Goal: Task Accomplishment & Management: Manage account settings

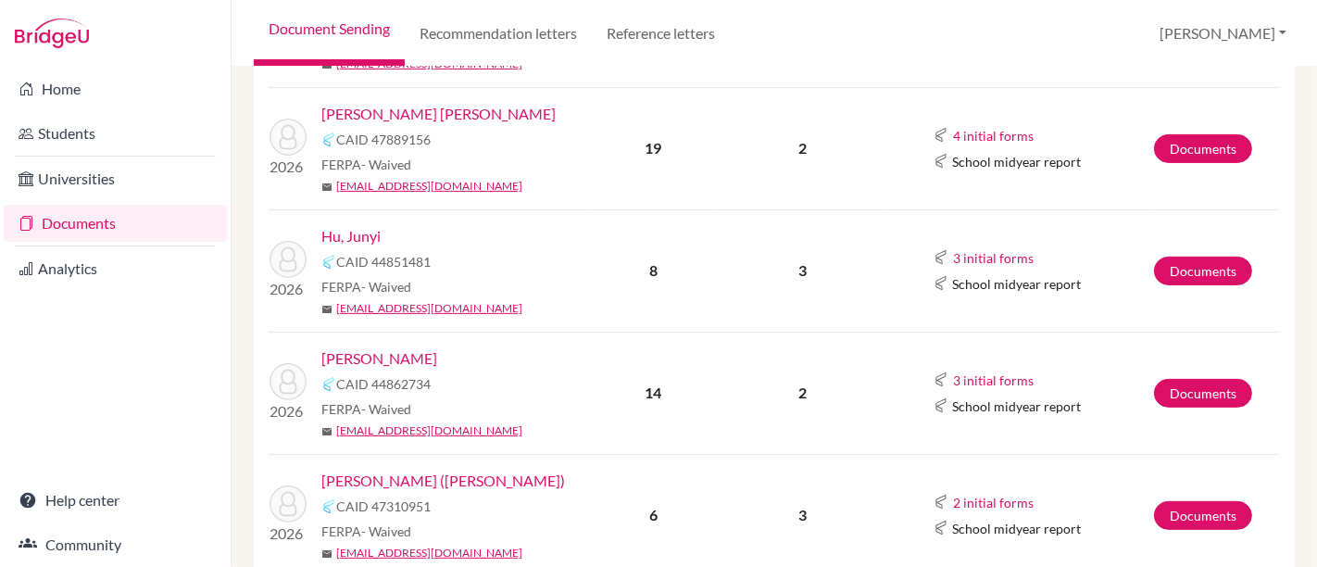
scroll to position [489, 0]
click at [357, 353] on link "[PERSON_NAME]" at bounding box center [379, 358] width 116 height 22
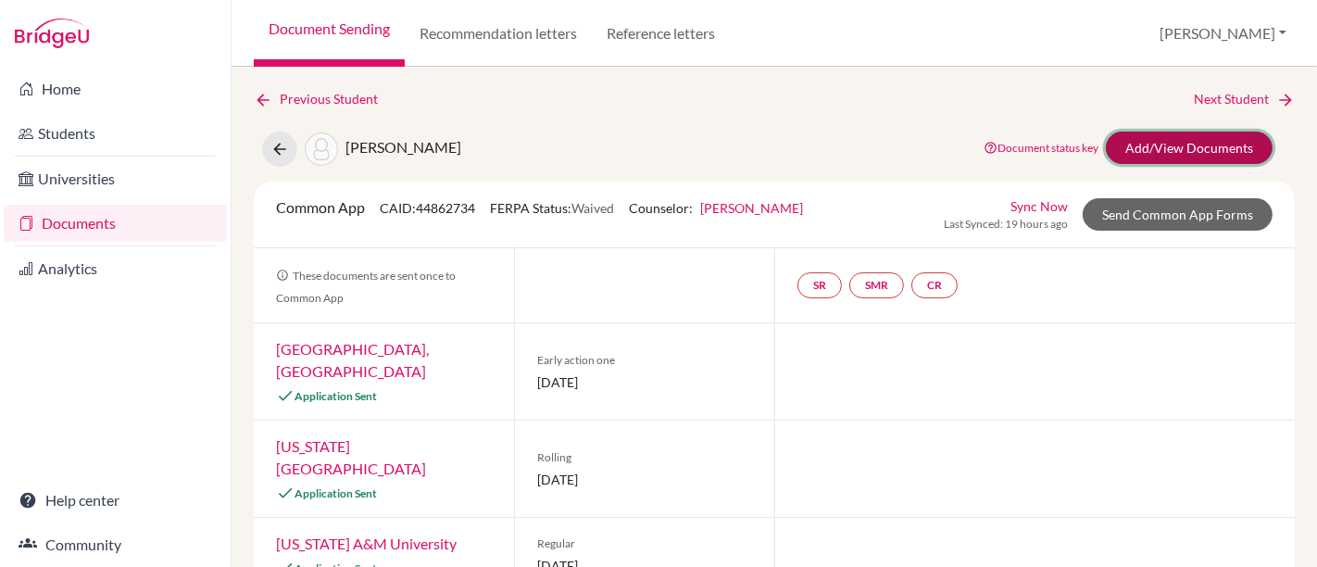
click at [1135, 146] on link "Add/View Documents" at bounding box center [1189, 148] width 167 height 32
